Goal: Transaction & Acquisition: Book appointment/travel/reservation

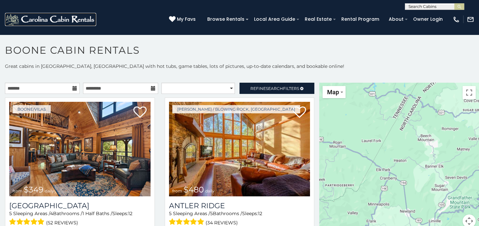
click at [54, 20] on img at bounding box center [50, 19] width 91 height 13
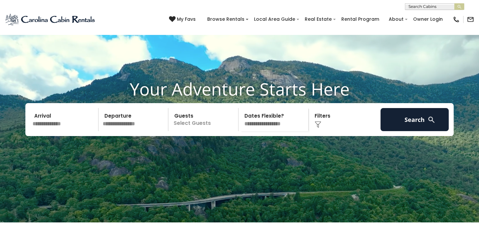
scroll to position [33, 0]
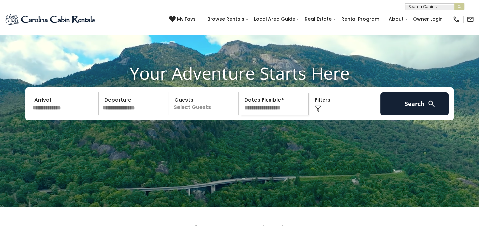
click at [71, 115] on input "text" at bounding box center [64, 103] width 68 height 23
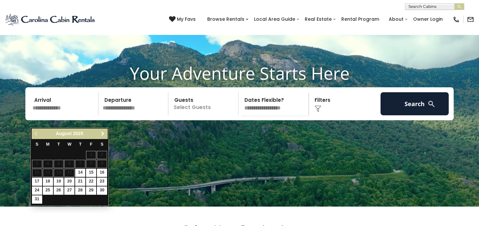
click at [100, 134] on span "Next" at bounding box center [102, 133] width 5 height 5
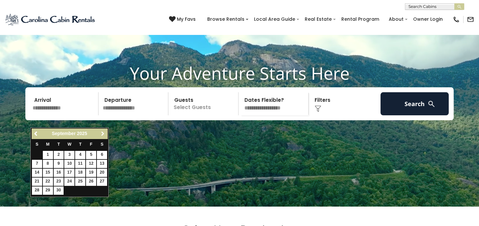
click at [100, 134] on span "Next" at bounding box center [102, 133] width 5 height 5
click at [100, 133] on span "Next" at bounding box center [102, 133] width 5 height 5
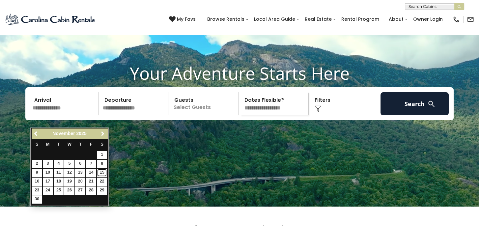
click at [101, 172] on link "15" at bounding box center [102, 173] width 10 height 8
type input "********"
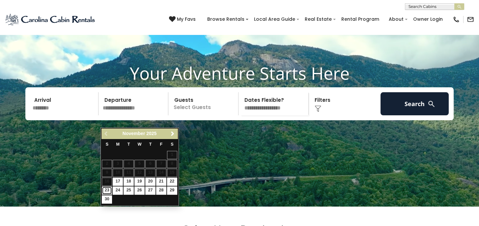
click at [103, 187] on link "23" at bounding box center [107, 191] width 10 height 8
type input "********"
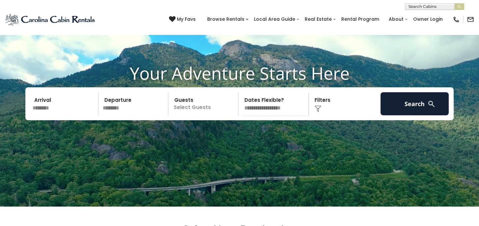
click at [319, 112] on img at bounding box center [318, 109] width 7 height 7
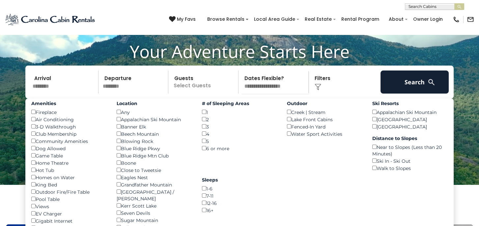
scroll to position [66, 0]
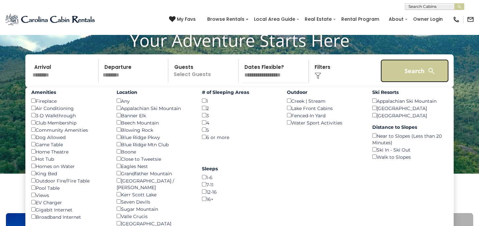
click at [418, 82] on button "Search" at bounding box center [415, 70] width 68 height 23
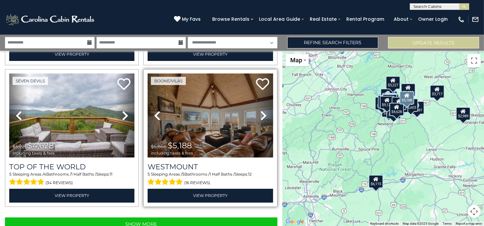
scroll to position [1987, 0]
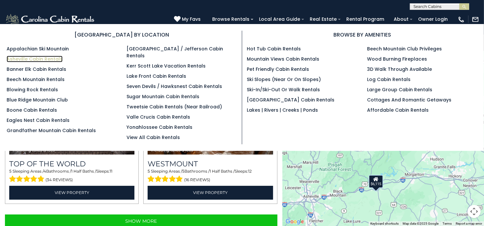
click at [40, 58] on link "Asheville Cabin Rentals" at bounding box center [35, 59] width 56 height 7
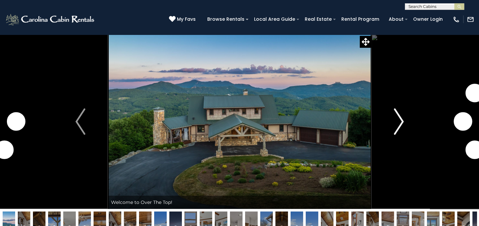
click at [392, 119] on button "Next" at bounding box center [399, 121] width 55 height 175
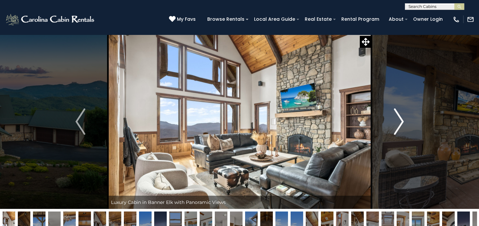
click at [392, 119] on button "Next" at bounding box center [399, 121] width 55 height 175
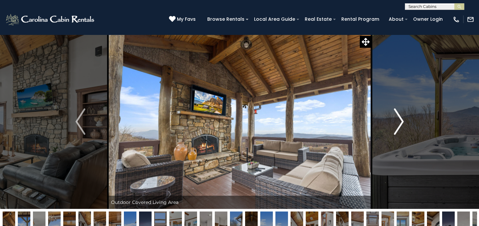
click at [401, 116] on img "Next" at bounding box center [399, 121] width 10 height 26
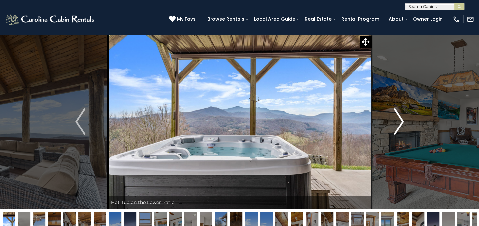
click at [401, 116] on img "Next" at bounding box center [399, 121] width 10 height 26
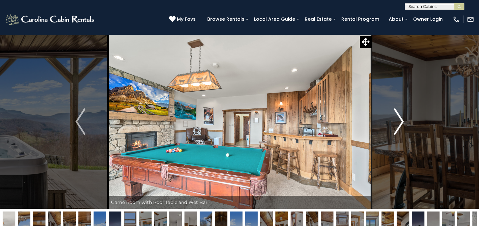
click at [401, 116] on img "Next" at bounding box center [399, 121] width 10 height 26
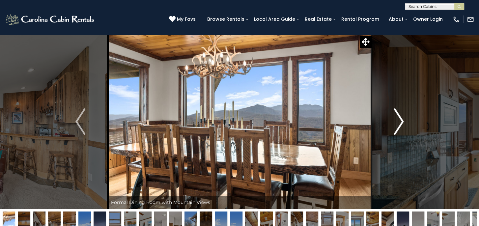
click at [401, 116] on img "Next" at bounding box center [399, 121] width 10 height 26
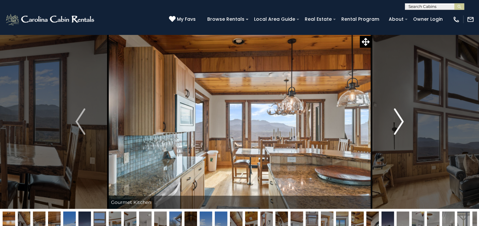
click at [401, 116] on img "Next" at bounding box center [399, 121] width 10 height 26
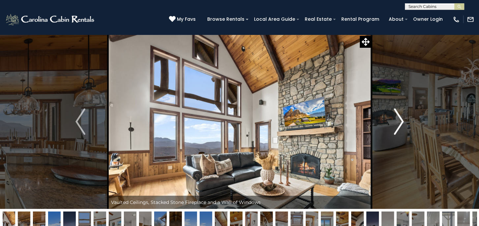
click at [401, 116] on img "Next" at bounding box center [399, 121] width 10 height 26
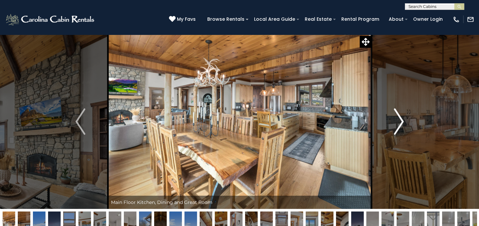
click at [404, 124] on button "Next" at bounding box center [399, 121] width 55 height 175
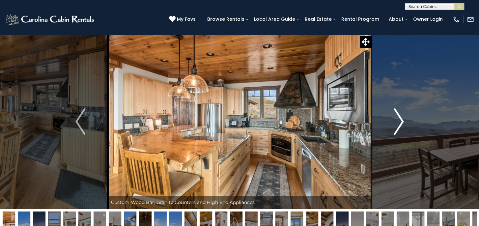
click at [404, 124] on img "Next" at bounding box center [399, 121] width 10 height 26
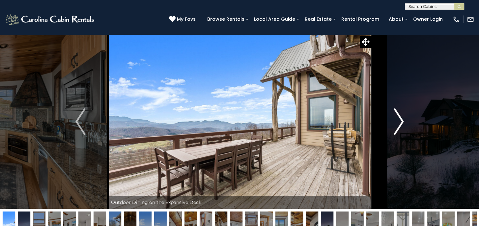
click at [404, 124] on img "Next" at bounding box center [399, 121] width 10 height 26
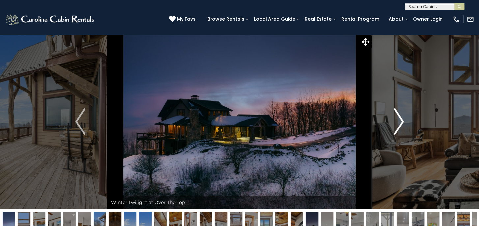
click at [404, 124] on img "Next" at bounding box center [399, 121] width 10 height 26
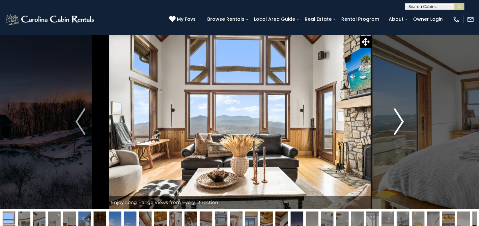
click at [404, 123] on img "Next" at bounding box center [399, 121] width 10 height 26
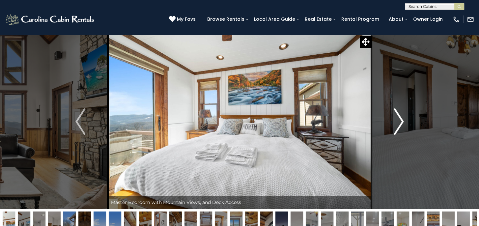
click at [404, 123] on img "Next" at bounding box center [399, 121] width 10 height 26
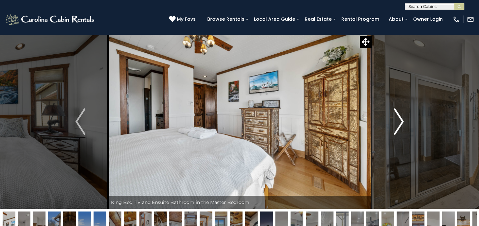
click at [403, 125] on img "Next" at bounding box center [399, 121] width 10 height 26
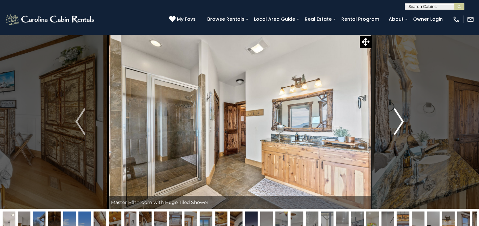
click at [403, 125] on img "Next" at bounding box center [399, 121] width 10 height 26
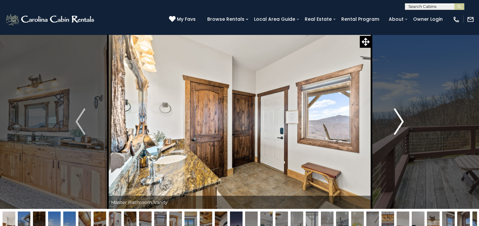
click at [403, 125] on img "Next" at bounding box center [399, 121] width 10 height 26
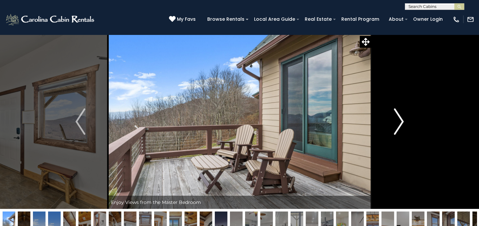
click at [403, 125] on img "Next" at bounding box center [399, 121] width 10 height 26
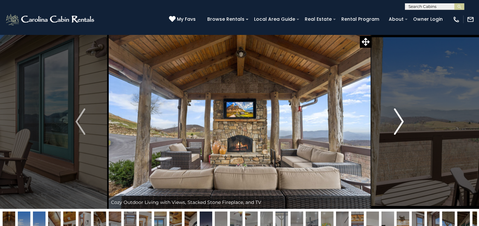
click at [403, 125] on img "Next" at bounding box center [399, 121] width 10 height 26
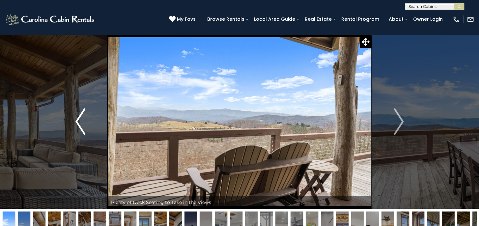
click at [79, 123] on img "Previous" at bounding box center [81, 121] width 10 height 26
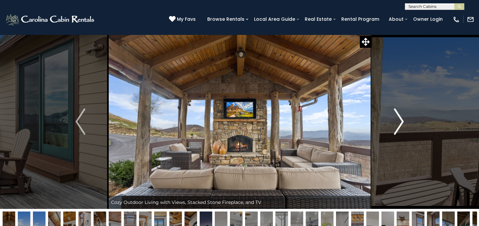
click at [399, 115] on img "Next" at bounding box center [399, 121] width 10 height 26
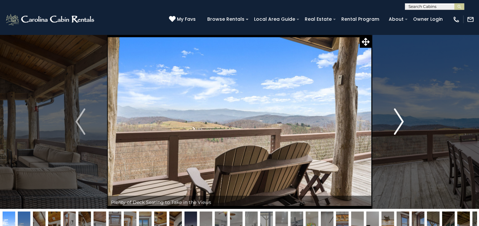
click at [399, 115] on img "Next" at bounding box center [399, 121] width 10 height 26
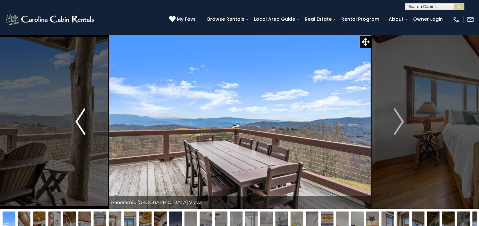
click at [72, 117] on button "Previous" at bounding box center [80, 121] width 55 height 175
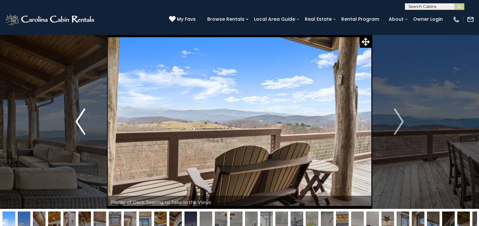
click at [76, 117] on button "Previous" at bounding box center [80, 121] width 55 height 175
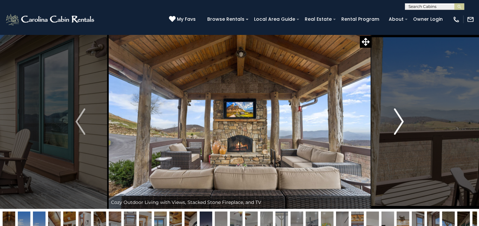
click at [404, 118] on img "Next" at bounding box center [399, 121] width 10 height 26
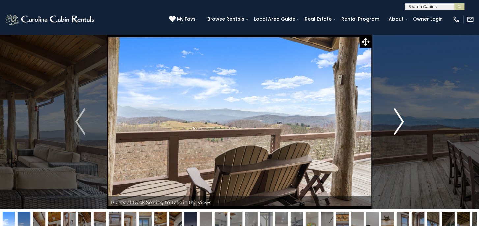
click at [403, 118] on img "Next" at bounding box center [399, 121] width 10 height 26
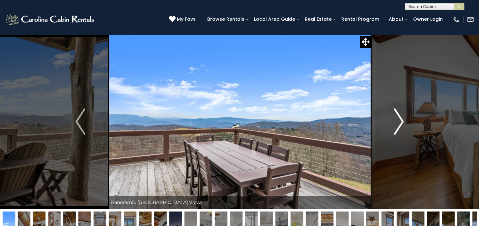
click at [403, 118] on img "Next" at bounding box center [399, 121] width 10 height 26
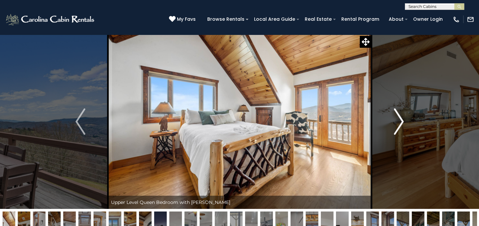
click at [403, 118] on img "Next" at bounding box center [399, 121] width 10 height 26
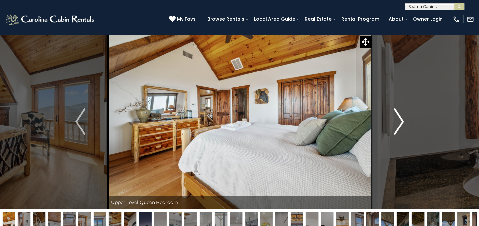
click at [403, 118] on img "Next" at bounding box center [399, 121] width 10 height 26
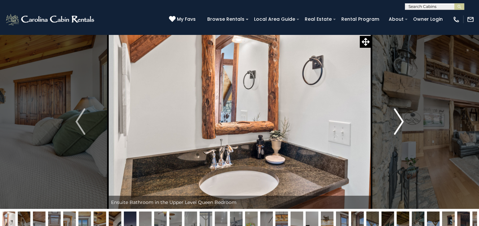
click at [403, 118] on img "Next" at bounding box center [399, 121] width 10 height 26
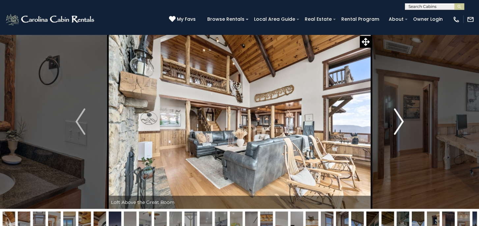
click at [402, 123] on img "Next" at bounding box center [399, 121] width 10 height 26
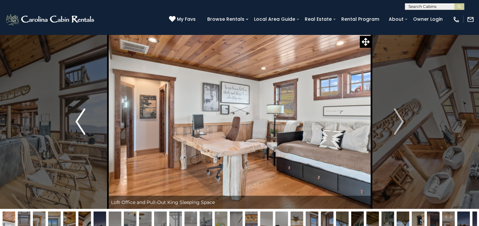
click at [75, 117] on button "Previous" at bounding box center [80, 121] width 55 height 175
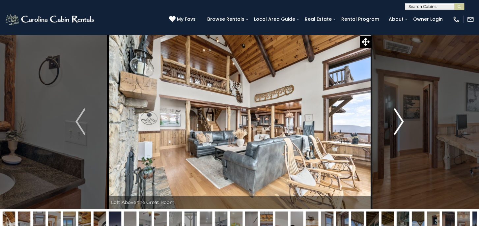
click at [396, 119] on img "Next" at bounding box center [399, 121] width 10 height 26
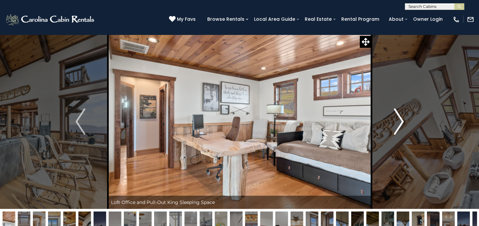
click at [396, 119] on img "Next" at bounding box center [399, 121] width 10 height 26
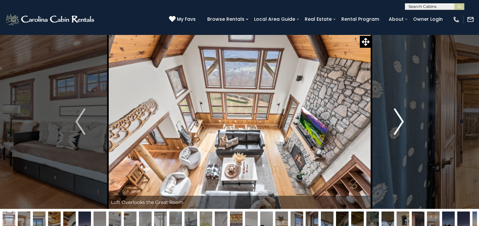
click at [396, 119] on img "Next" at bounding box center [399, 121] width 10 height 26
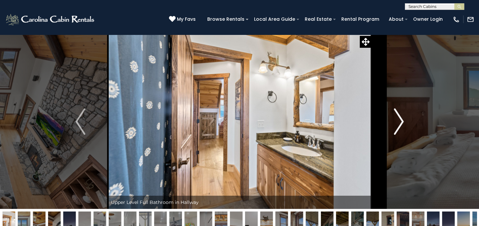
click at [396, 119] on img "Next" at bounding box center [399, 121] width 10 height 26
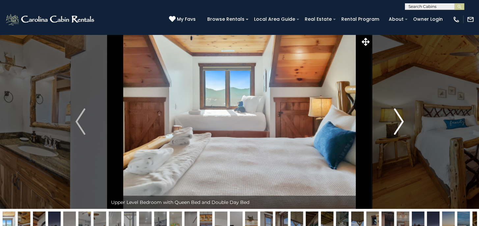
click at [396, 119] on img "Next" at bounding box center [399, 121] width 10 height 26
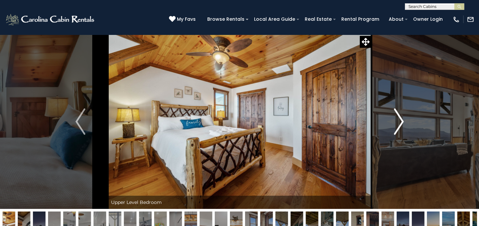
click at [396, 119] on img "Next" at bounding box center [399, 121] width 10 height 26
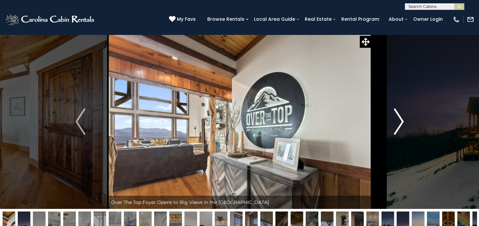
click at [396, 119] on img "Next" at bounding box center [399, 121] width 10 height 26
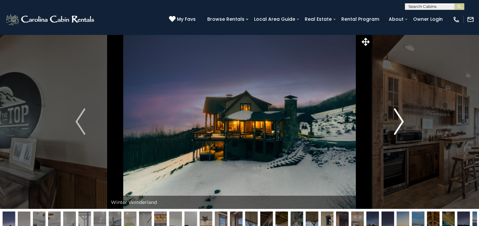
click at [396, 119] on img "Next" at bounding box center [399, 121] width 10 height 26
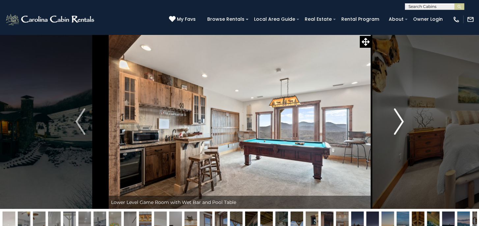
click at [396, 119] on img "Next" at bounding box center [399, 121] width 10 height 26
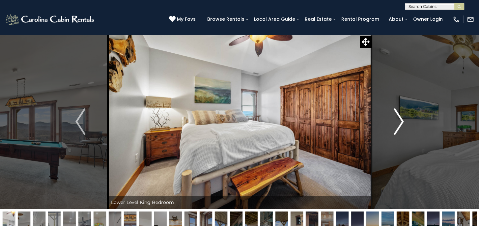
click at [396, 119] on img "Next" at bounding box center [399, 121] width 10 height 26
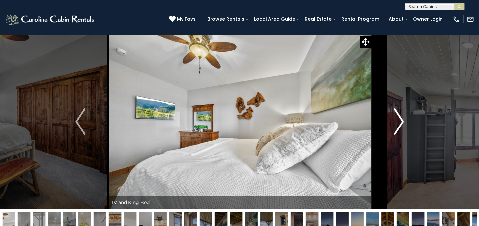
click at [396, 119] on img "Next" at bounding box center [399, 121] width 10 height 26
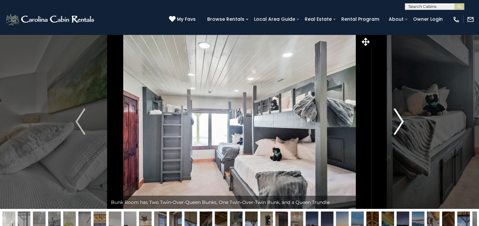
click at [396, 119] on img "Next" at bounding box center [399, 121] width 10 height 26
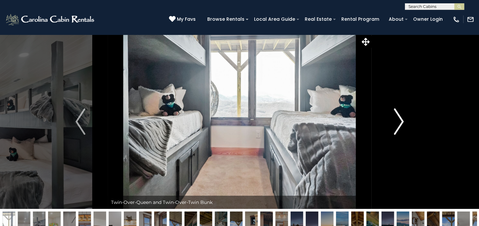
click at [396, 119] on img "Next" at bounding box center [399, 121] width 10 height 26
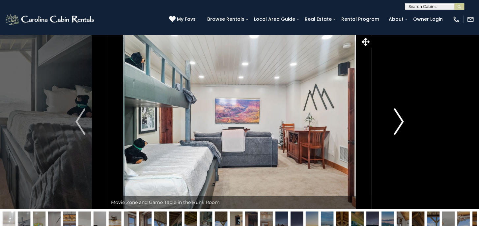
click at [400, 121] on img "Next" at bounding box center [399, 121] width 10 height 26
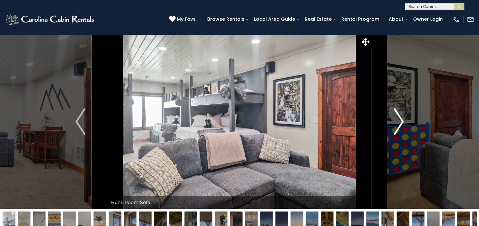
click at [400, 121] on img "Next" at bounding box center [399, 121] width 10 height 26
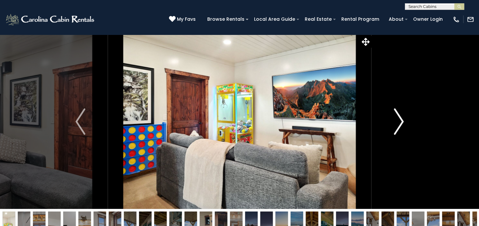
click at [399, 121] on img "Next" at bounding box center [399, 121] width 10 height 26
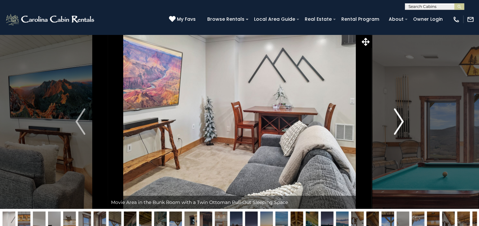
click at [398, 121] on img "Next" at bounding box center [399, 121] width 10 height 26
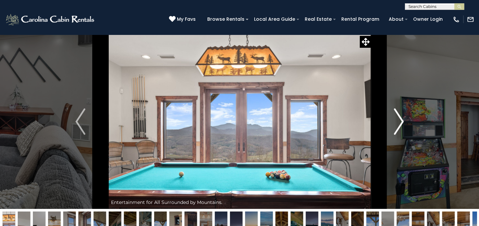
click at [398, 122] on img "Next" at bounding box center [399, 121] width 10 height 26
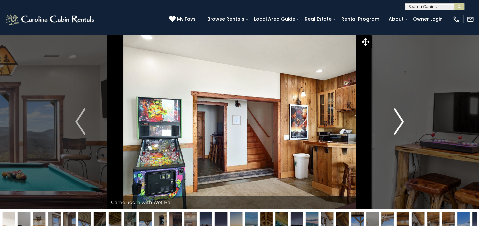
click at [398, 122] on img "Next" at bounding box center [399, 121] width 10 height 26
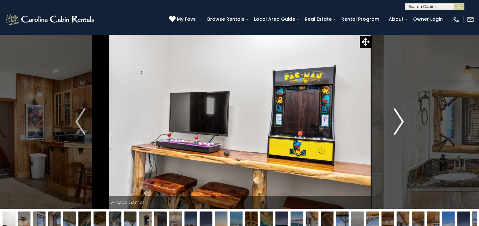
click at [398, 122] on img "Next" at bounding box center [399, 121] width 10 height 26
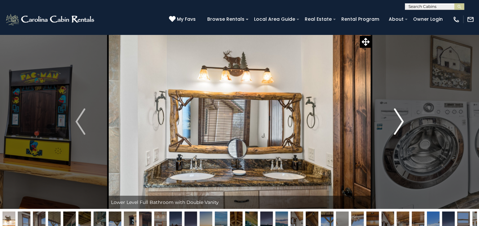
click at [398, 122] on img "Next" at bounding box center [399, 121] width 10 height 26
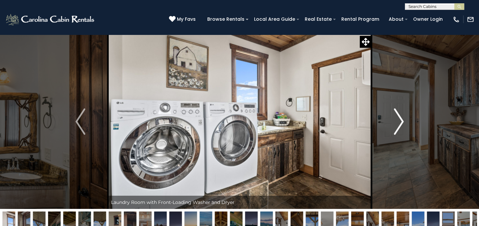
click at [398, 122] on img "Next" at bounding box center [399, 121] width 10 height 26
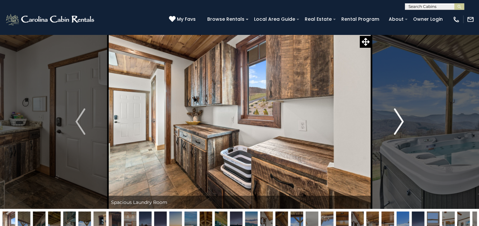
click at [398, 122] on img "Next" at bounding box center [399, 121] width 10 height 26
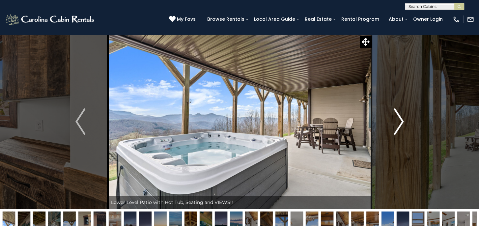
click at [398, 122] on img "Next" at bounding box center [399, 121] width 10 height 26
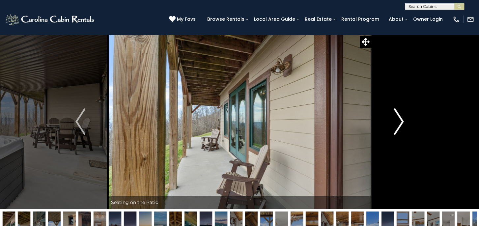
click at [398, 122] on img "Next" at bounding box center [399, 121] width 10 height 26
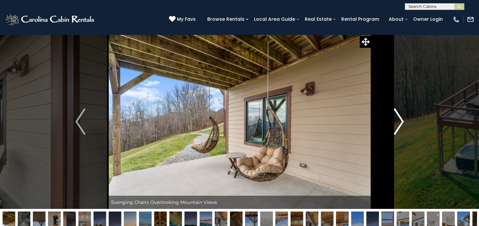
click at [398, 122] on img "Next" at bounding box center [399, 121] width 10 height 26
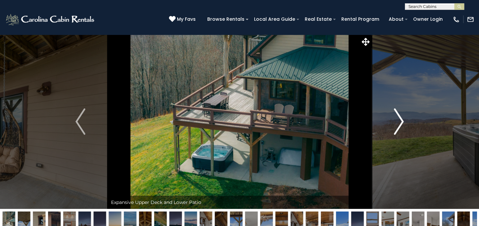
click at [400, 122] on img "Next" at bounding box center [399, 121] width 10 height 26
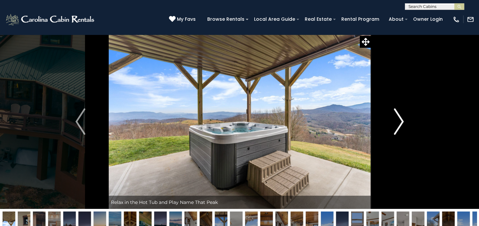
click at [399, 122] on img "Next" at bounding box center [399, 121] width 10 height 26
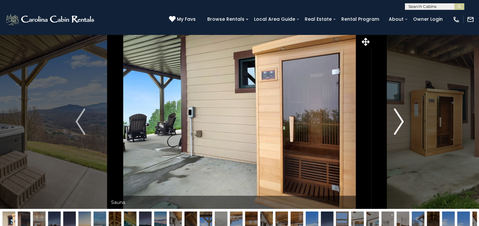
click at [401, 129] on img "Next" at bounding box center [399, 121] width 10 height 26
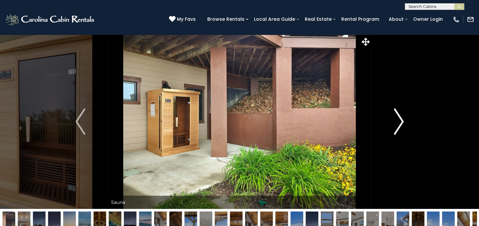
click at [401, 129] on img "Next" at bounding box center [399, 121] width 10 height 26
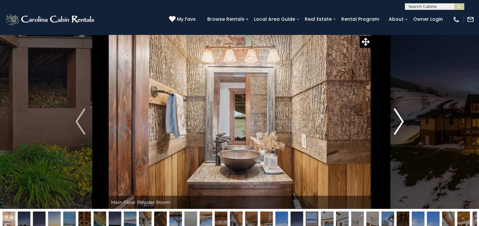
click at [401, 129] on img "Next" at bounding box center [399, 121] width 10 height 26
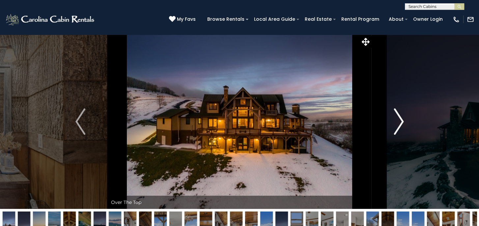
click at [402, 129] on img "Next" at bounding box center [399, 121] width 10 height 26
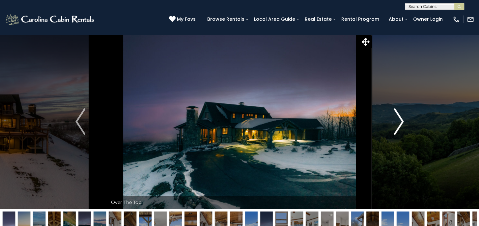
click at [401, 129] on img "Next" at bounding box center [399, 121] width 10 height 26
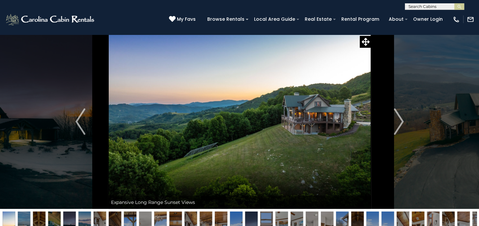
click at [362, 40] on icon at bounding box center [366, 42] width 8 height 8
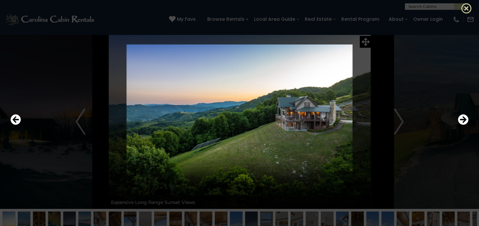
click at [466, 5] on icon at bounding box center [467, 8] width 11 height 11
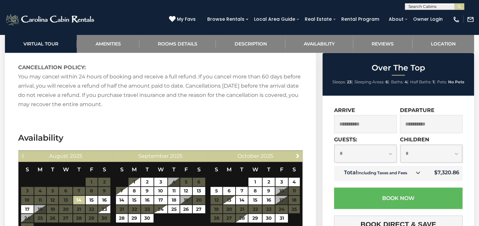
scroll to position [1121, 0]
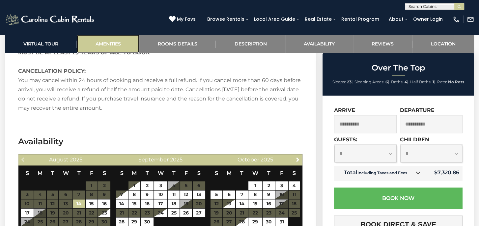
click at [111, 44] on link "Amenities" at bounding box center [108, 44] width 62 height 18
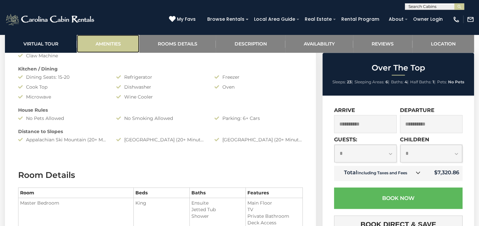
scroll to position [600, 0]
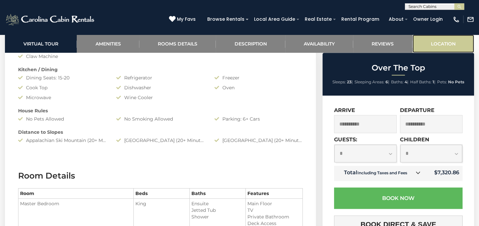
click at [444, 43] on link "Location" at bounding box center [444, 44] width 62 height 18
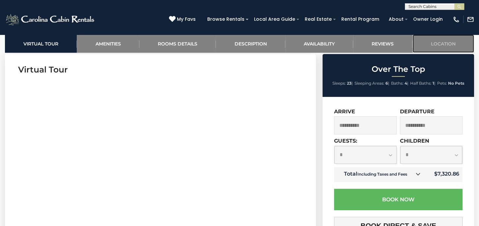
scroll to position [203, 0]
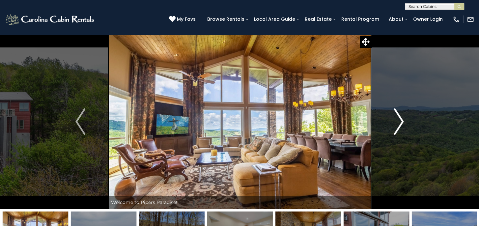
click at [396, 122] on img "Next" at bounding box center [399, 121] width 10 height 26
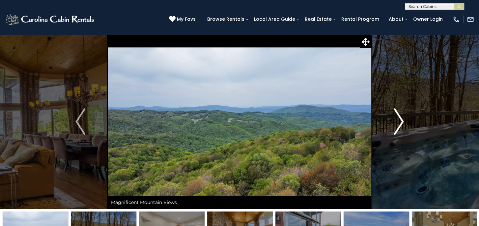
click at [396, 122] on img "Next" at bounding box center [399, 121] width 10 height 26
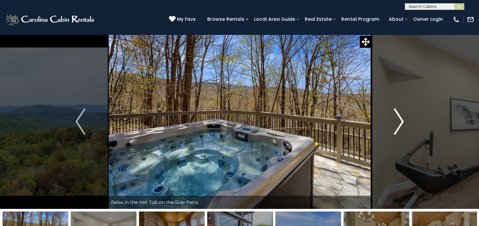
click at [396, 122] on img "Next" at bounding box center [399, 121] width 10 height 26
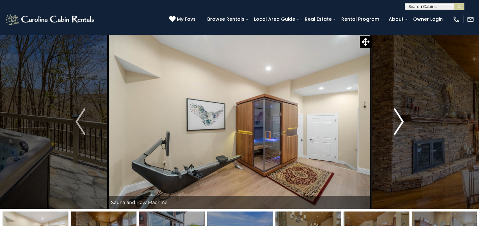
click at [396, 122] on img "Next" at bounding box center [399, 121] width 10 height 26
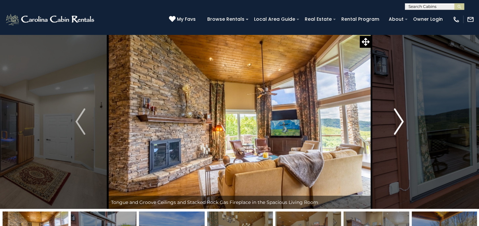
click at [396, 122] on img "Next" at bounding box center [399, 121] width 10 height 26
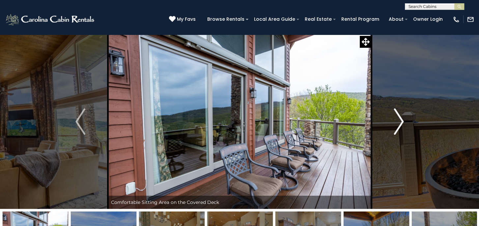
click at [396, 122] on img "Next" at bounding box center [399, 121] width 10 height 26
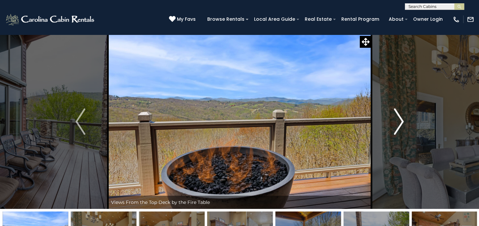
click at [396, 121] on img "Next" at bounding box center [399, 121] width 10 height 26
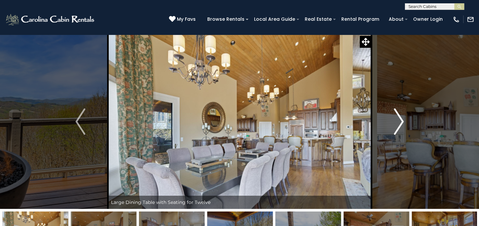
click at [392, 117] on button "Next" at bounding box center [399, 121] width 55 height 175
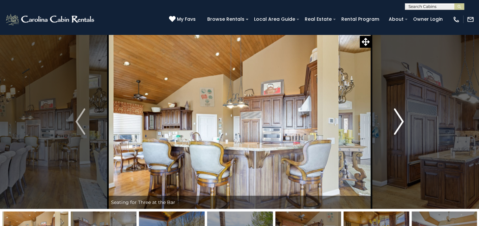
click at [392, 117] on button "Next" at bounding box center [399, 121] width 55 height 175
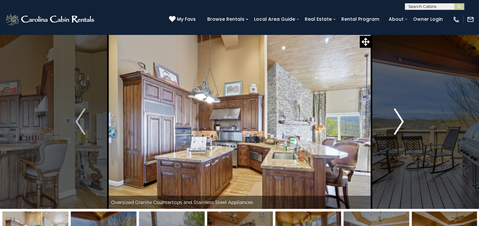
click at [392, 117] on button "Next" at bounding box center [399, 121] width 55 height 175
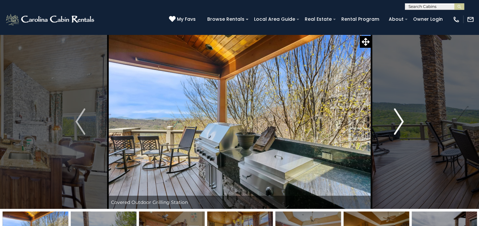
click at [392, 117] on button "Next" at bounding box center [399, 121] width 55 height 175
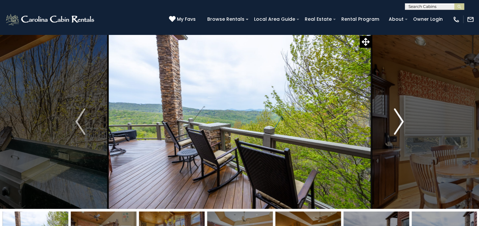
click at [392, 118] on button "Next" at bounding box center [399, 121] width 55 height 175
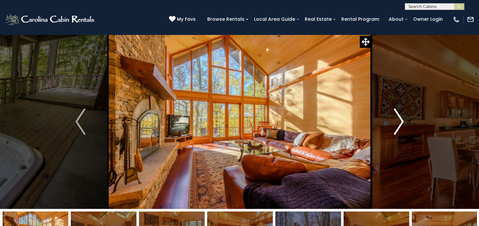
click at [398, 121] on img "Next" at bounding box center [399, 121] width 10 height 26
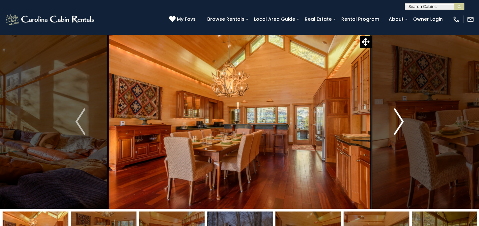
click at [398, 121] on img "Next" at bounding box center [399, 121] width 10 height 26
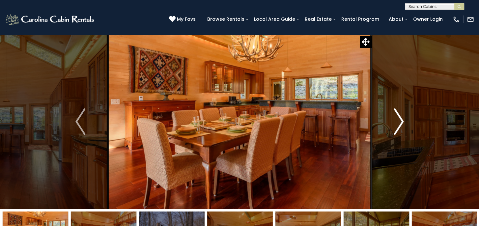
click at [398, 121] on img "Next" at bounding box center [399, 121] width 10 height 26
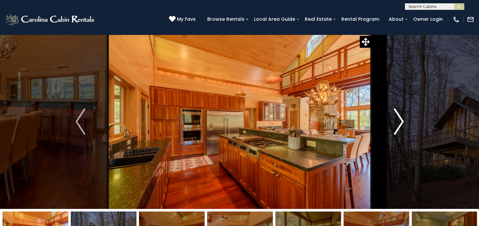
click at [398, 121] on img "Next" at bounding box center [399, 121] width 10 height 26
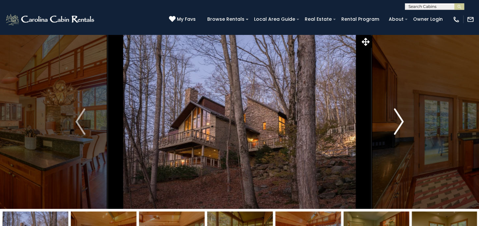
click at [398, 121] on img "Next" at bounding box center [399, 121] width 10 height 26
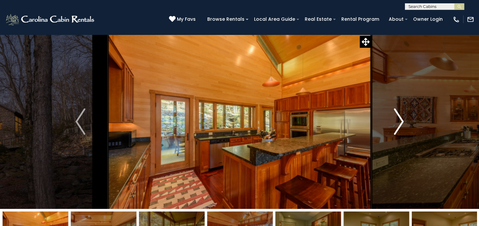
click at [398, 121] on img "Next" at bounding box center [399, 121] width 10 height 26
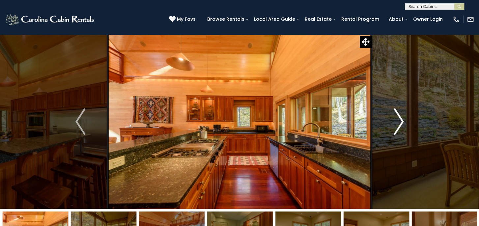
click at [398, 121] on img "Next" at bounding box center [399, 121] width 10 height 26
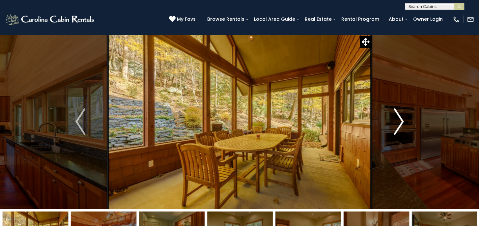
click at [398, 121] on img "Next" at bounding box center [399, 121] width 10 height 26
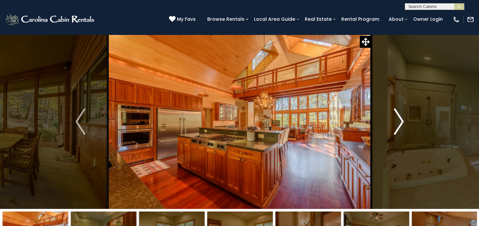
click at [398, 120] on img "Next" at bounding box center [399, 121] width 10 height 26
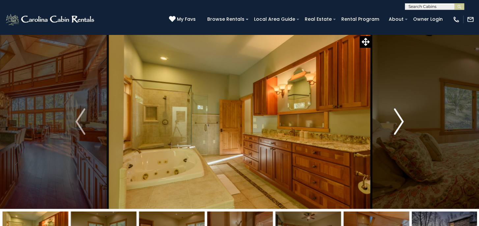
click at [403, 126] on img "Next" at bounding box center [399, 121] width 10 height 26
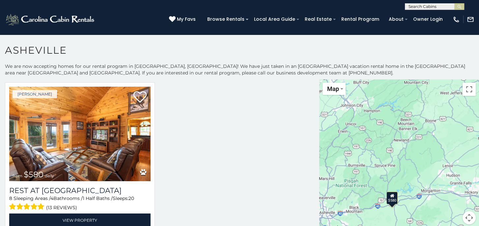
scroll to position [17, 0]
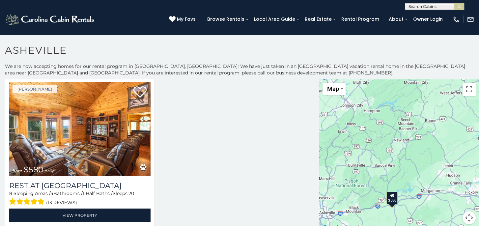
click at [246, 183] on div at bounding box center [160, 155] width 320 height 157
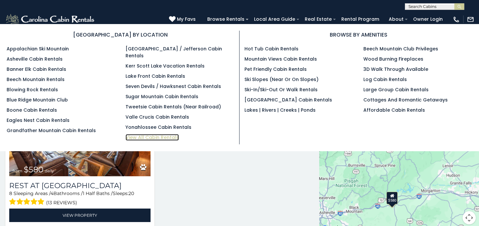
click at [160, 134] on link "View All Cabin Rentals" at bounding box center [152, 137] width 53 height 7
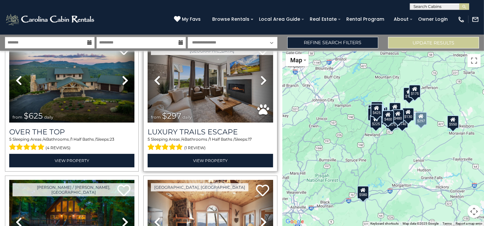
scroll to position [99, 0]
